Goal: Transaction & Acquisition: Download file/media

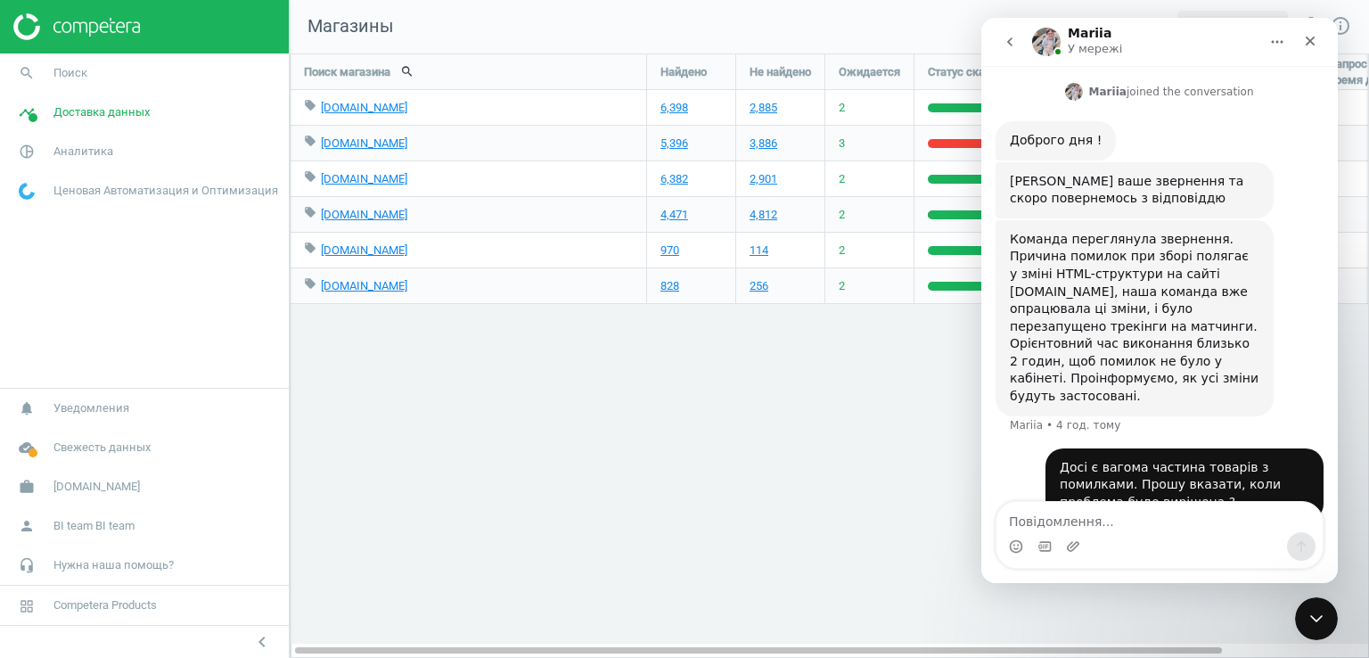
scroll to position [267, 0]
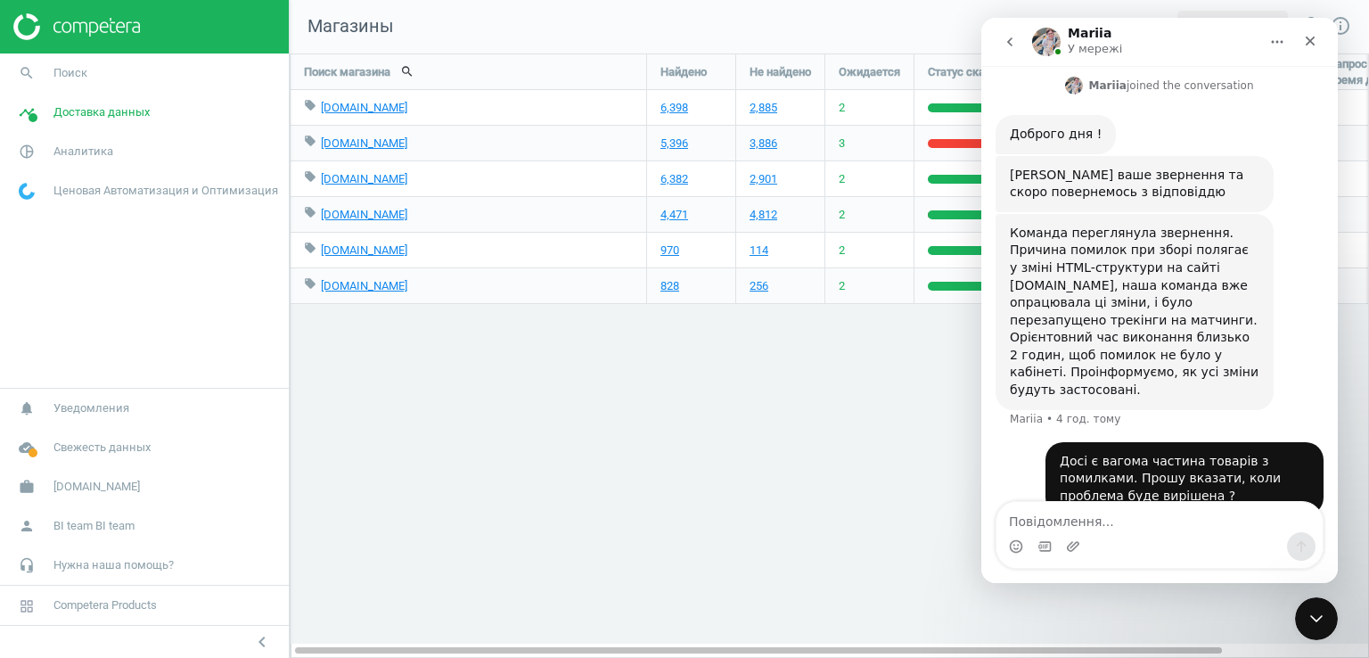
click at [854, 406] on div "Поиск магазина search Найдено Не найдено Ожидается Статус сканирования Запрос в…" at bounding box center [829, 355] width 1079 height 604
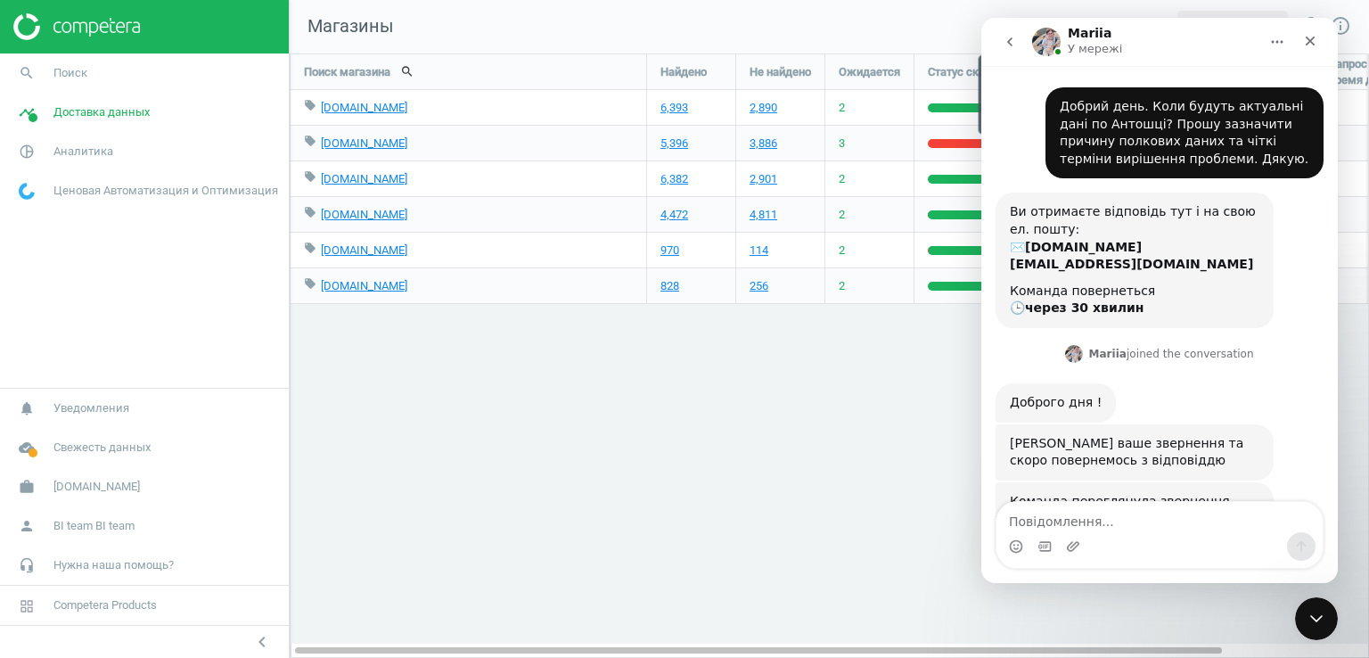
scroll to position [267, 0]
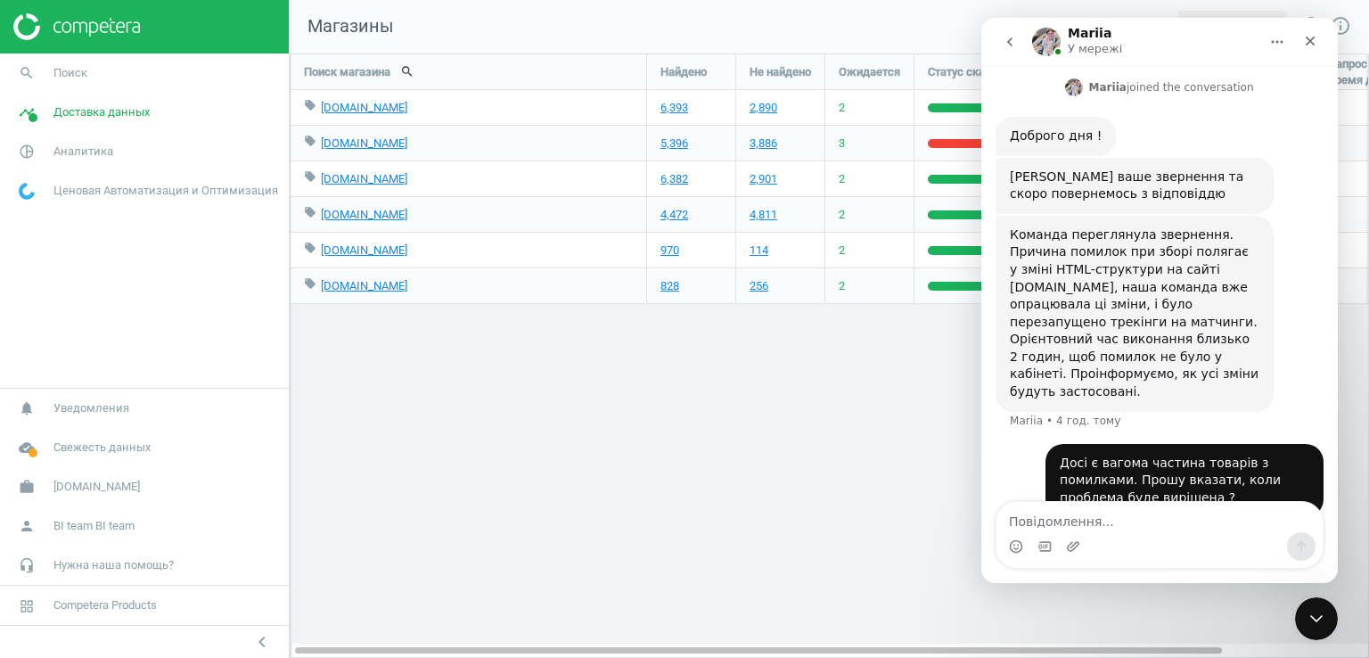
click at [915, 447] on div "Поиск магазина search Найдено Не найдено Ожидается Статус сканирования Запрос в…" at bounding box center [829, 355] width 1079 height 604
click at [916, 447] on div "Поиск магазина search Найдено Не найдено Ожидается Статус сканирования Запрос в…" at bounding box center [829, 355] width 1079 height 604
click at [1333, 619] on div "Закрити програму для спілкування Intercom" at bounding box center [1313, 616] width 43 height 43
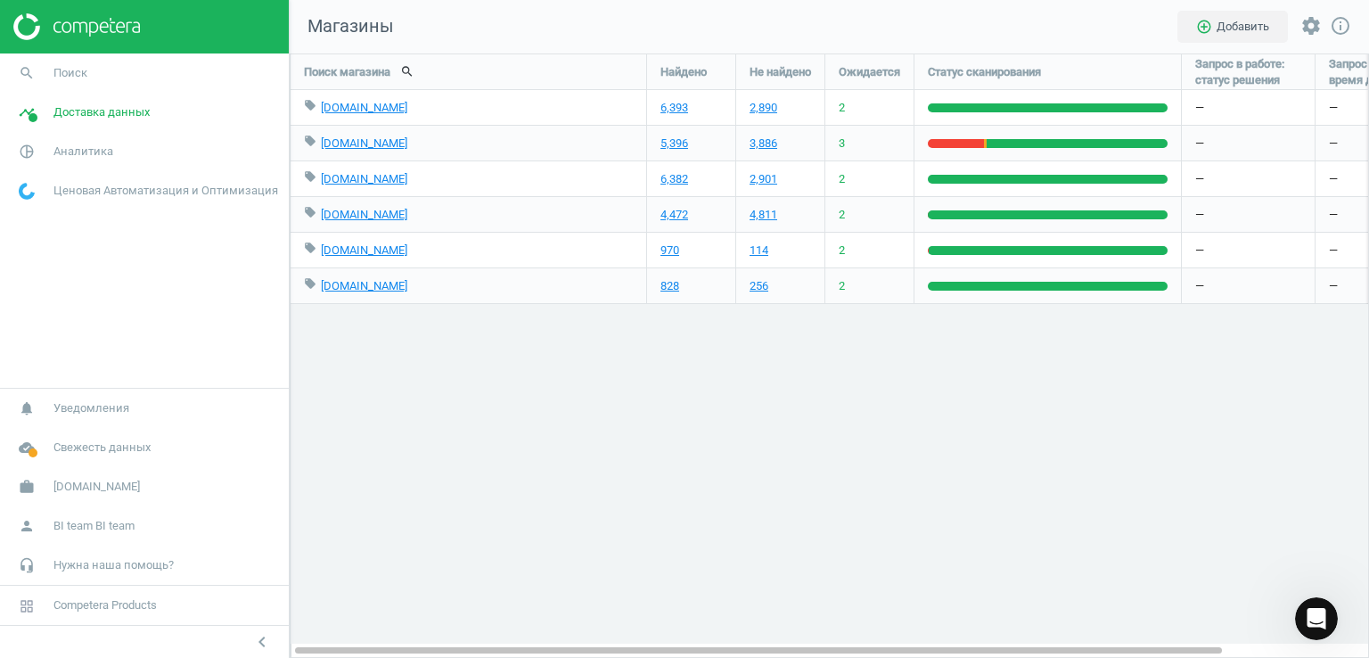
scroll to position [0, 0]
click at [1080, 430] on div "Поиск магазина search Найдено Не найдено Ожидается Статус сканирования Запрос в…" at bounding box center [829, 355] width 1079 height 604
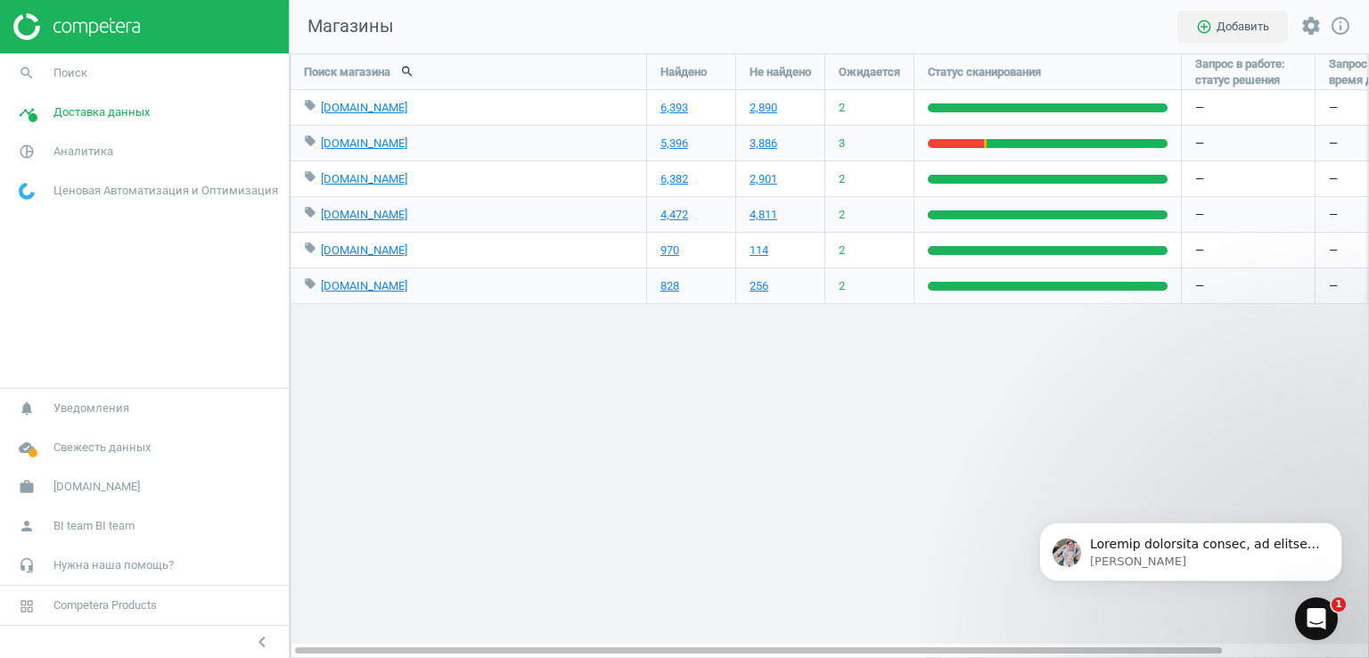
click at [1315, 611] on icon "Відкрити програму для спілкування Intercom" at bounding box center [1316, 618] width 29 height 29
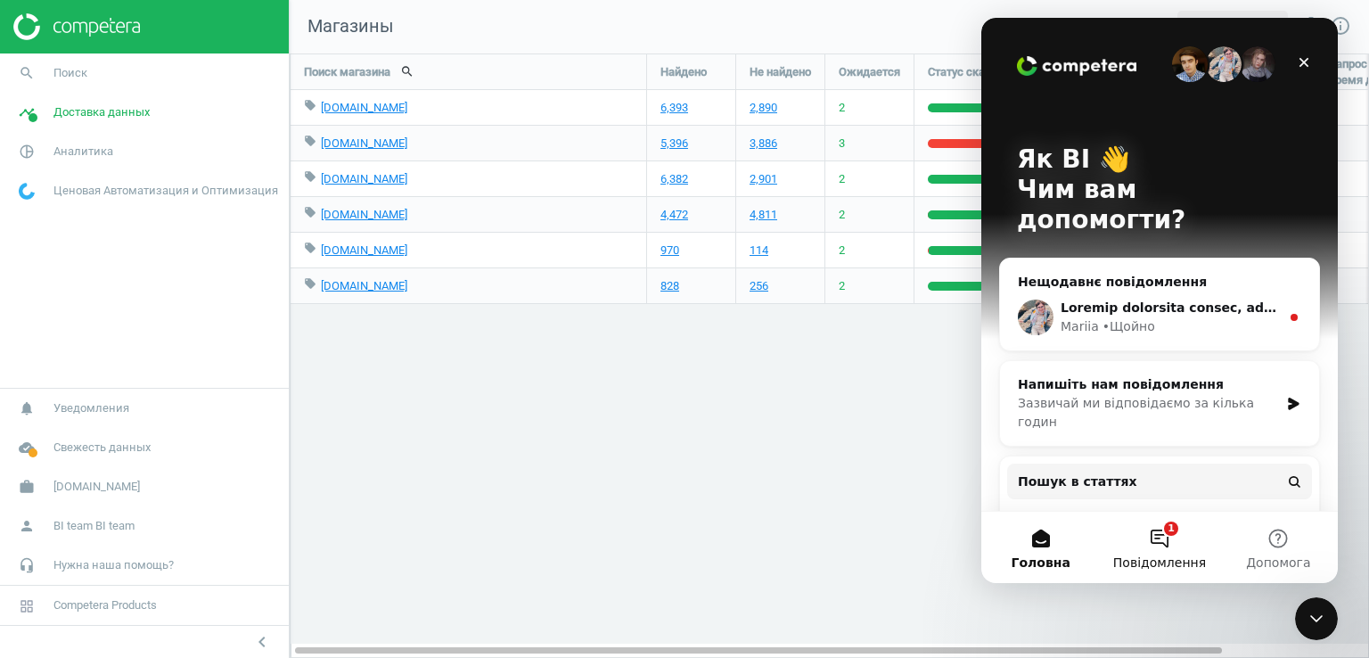
click at [1174, 539] on button "1 Повідомлення" at bounding box center [1159, 547] width 119 height 71
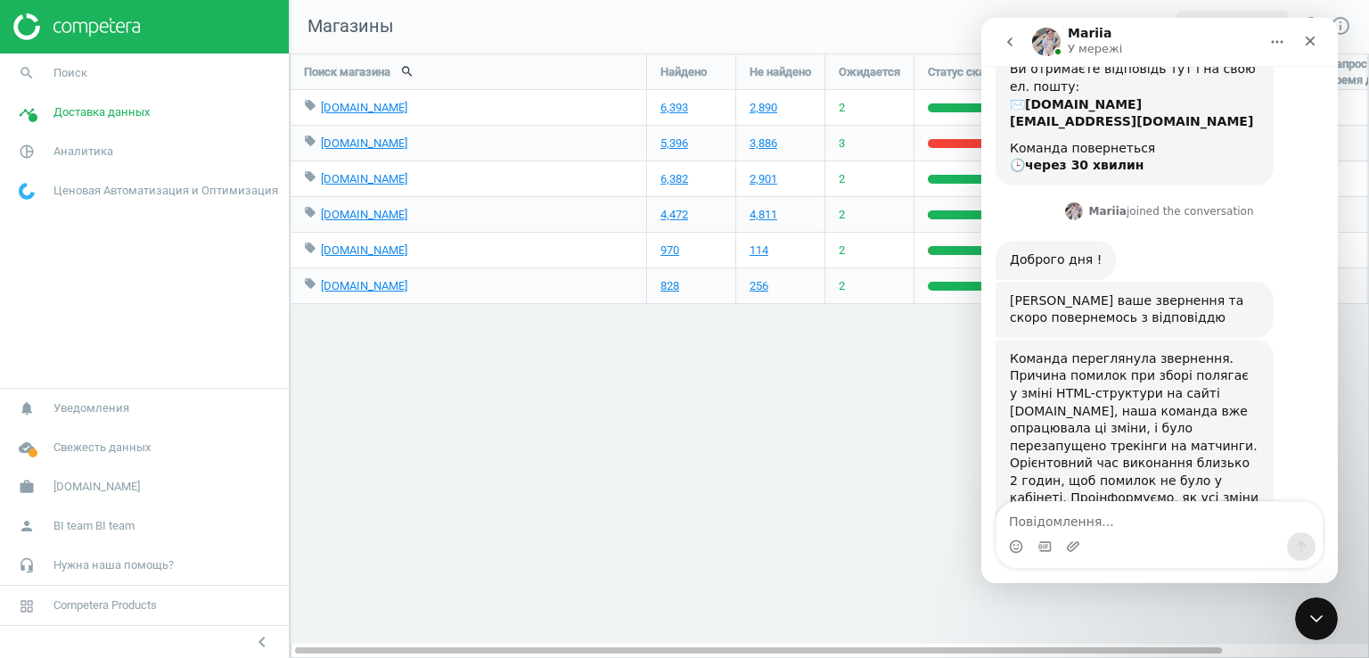
scroll to position [646, 0]
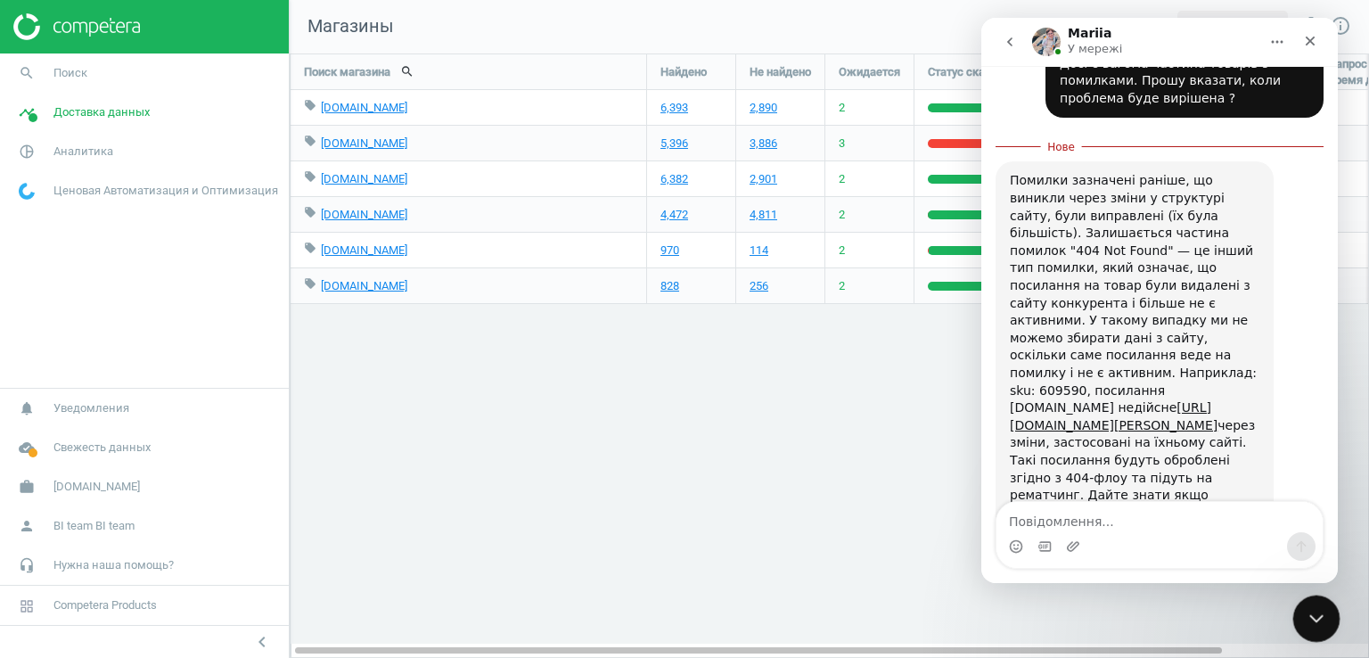
click at [1303, 611] on icon "Закрити програму для спілкування Intercom" at bounding box center [1313, 615] width 21 height 21
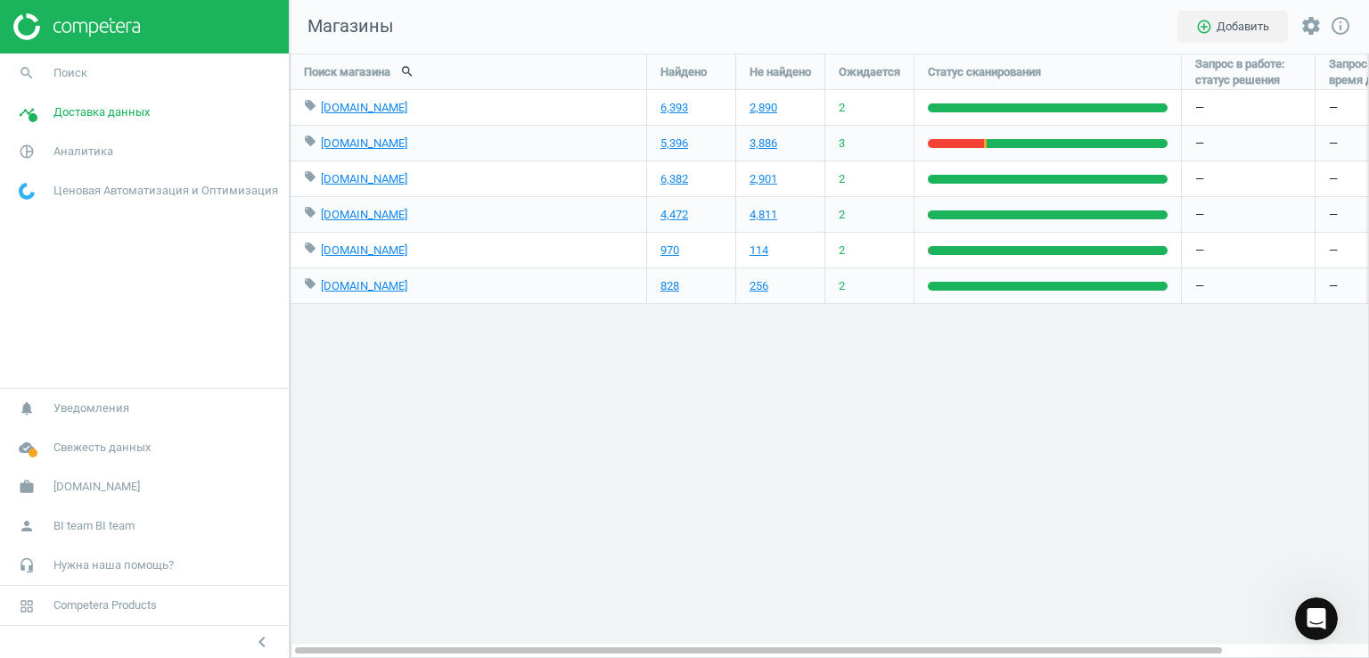
scroll to position [617, 0]
click at [82, 145] on span "Аналитика" at bounding box center [83, 152] width 60 height 16
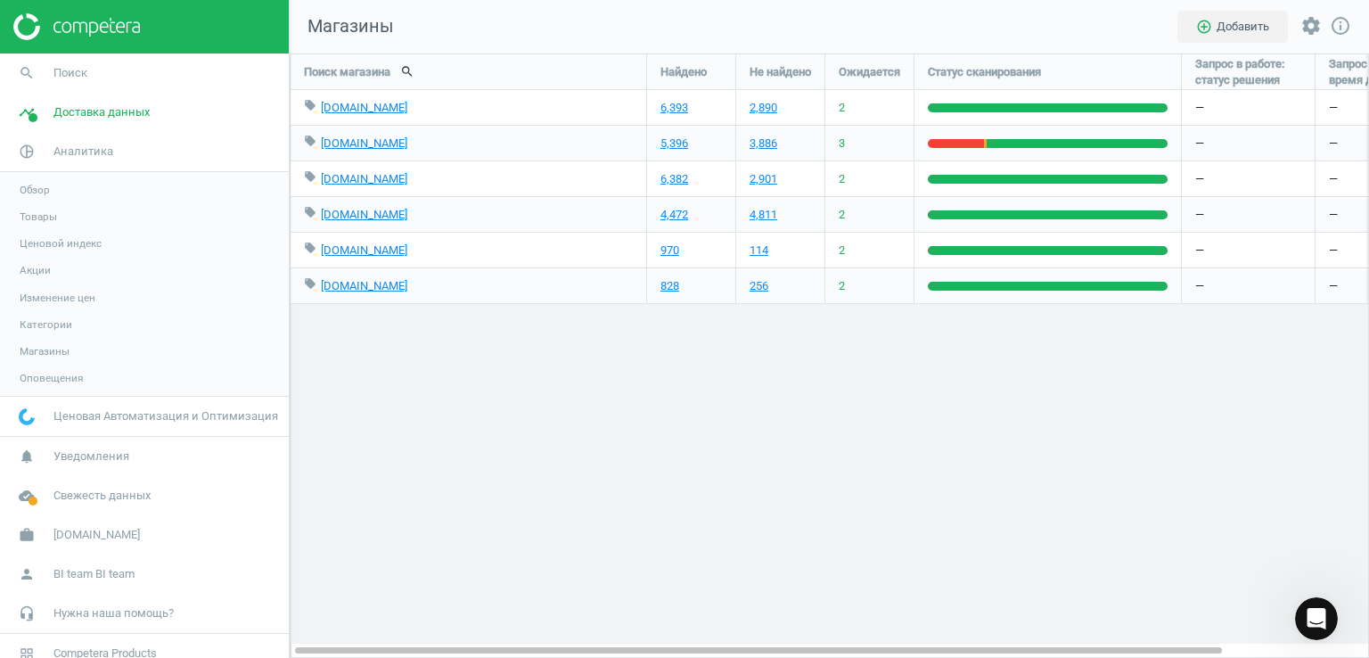
click at [46, 211] on span "Товары" at bounding box center [38, 216] width 37 height 14
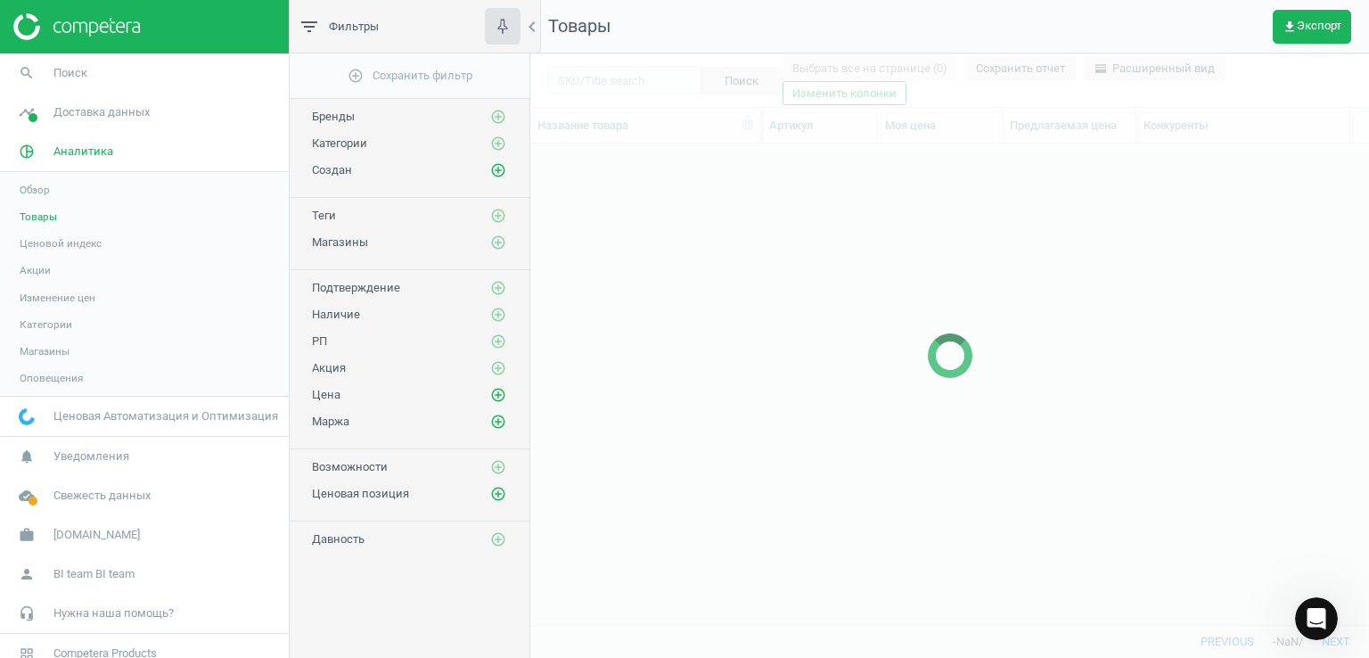
scroll to position [454, 825]
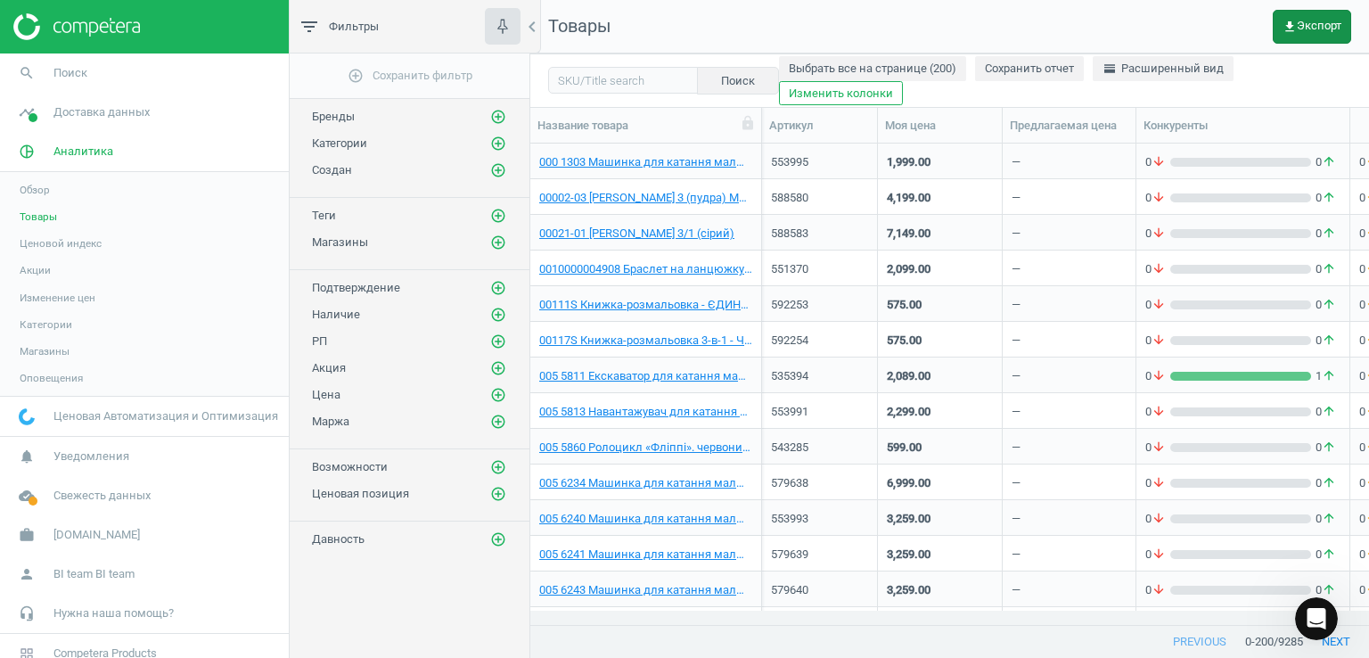
click at [1300, 29] on span "get_app Экспорт" at bounding box center [1312, 27] width 59 height 14
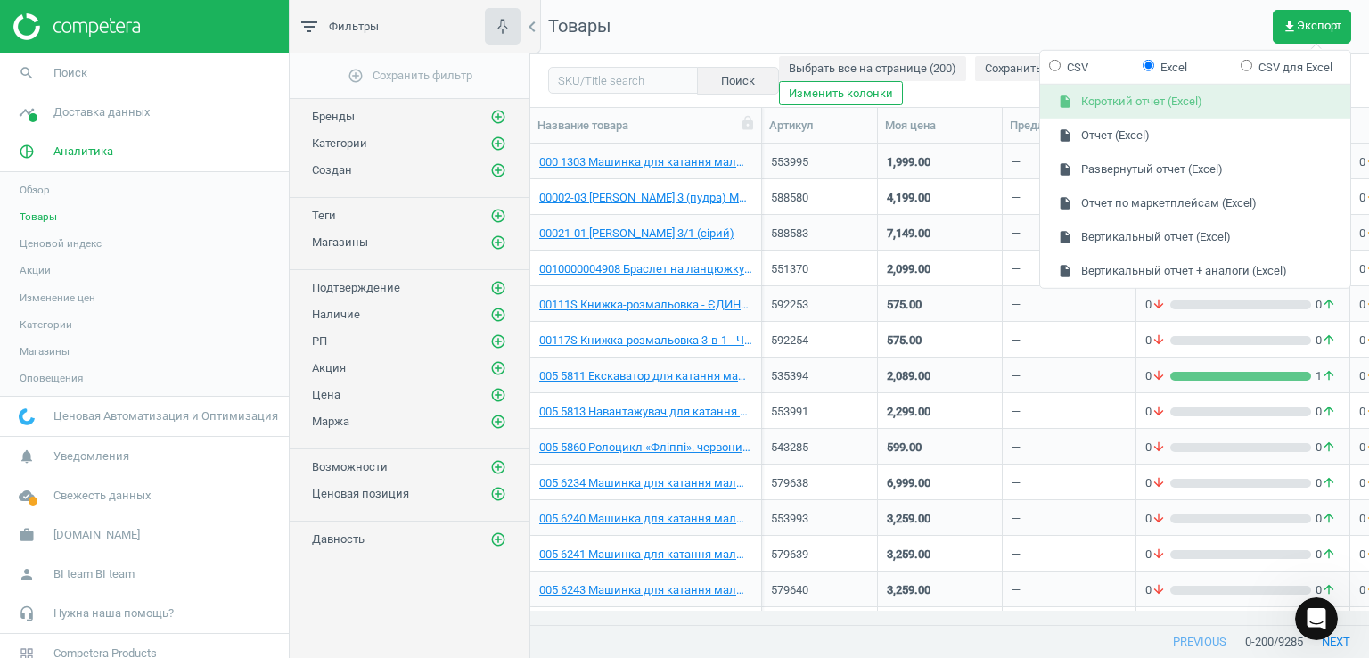
click at [1151, 115] on button "insert_drive_file Короткий отчет (Excel)" at bounding box center [1195, 102] width 310 height 34
